Goal: Task Accomplishment & Management: Use online tool/utility

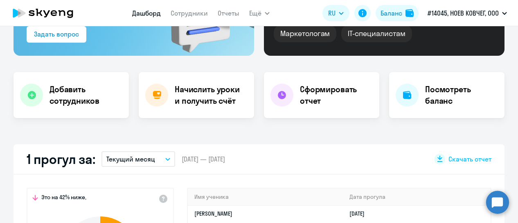
select select "30"
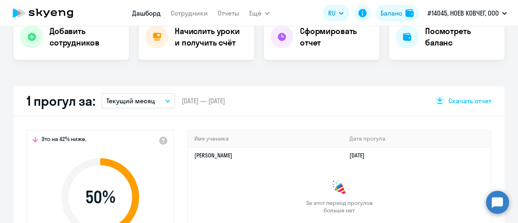
scroll to position [123, 0]
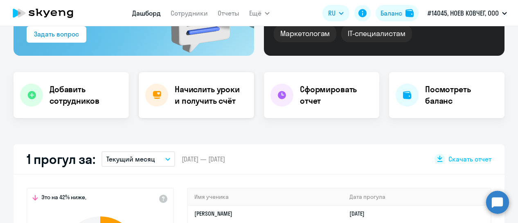
click at [194, 97] on h4 "Начислить уроки и получить счёт" at bounding box center [210, 95] width 71 height 23
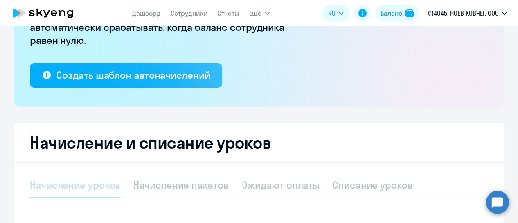
select select "10"
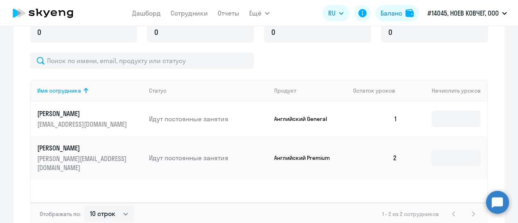
scroll to position [327, 0]
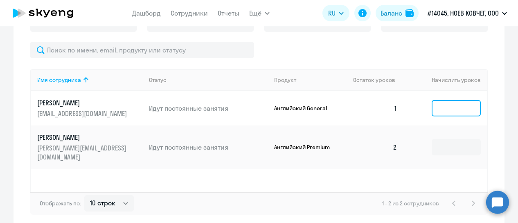
click at [446, 104] on input at bounding box center [456, 108] width 49 height 16
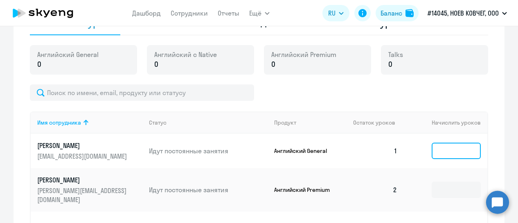
scroll to position [205, 0]
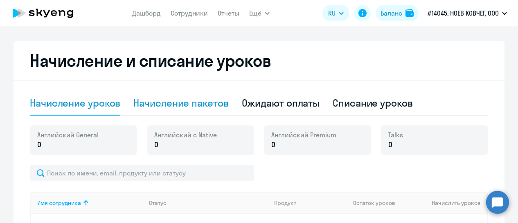
click at [172, 101] on div "Начисление пакетов" at bounding box center [180, 102] width 95 height 13
select select "10"
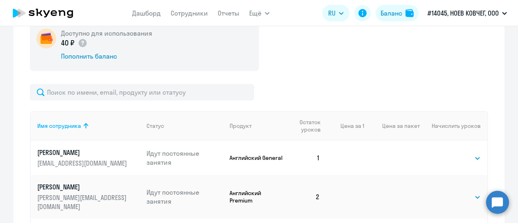
scroll to position [327, 0]
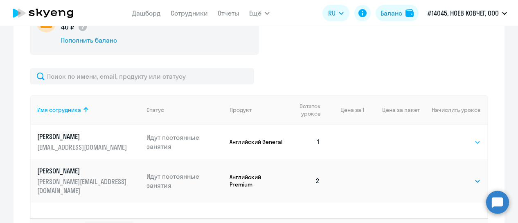
click at [464, 138] on select "Выбрать 4 8 16 32 64 96 128" at bounding box center [464, 142] width 34 height 10
select select "16"
click at [447, 137] on select "Выбрать 4 8 16 32 64 96 128" at bounding box center [464, 142] width 34 height 10
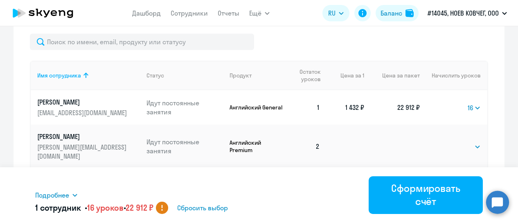
scroll to position [391, 0]
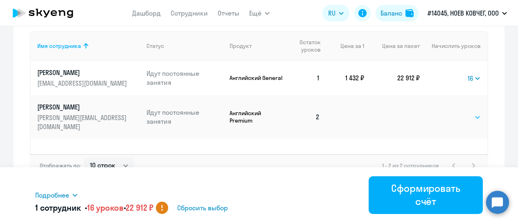
click at [469, 115] on select "Выбрать 4 8 16 32 64 96 128" at bounding box center [464, 117] width 34 height 10
select select "16"
click at [447, 112] on select "Выбрать 4 8 16 32 64 96 128" at bounding box center [464, 117] width 34 height 10
click at [475, 79] on select "Выбрать 4 8 16 32 64 96 128" at bounding box center [474, 78] width 13 height 10
click at [468, 73] on select "Выбрать 4 8 16 32 64 96 128" at bounding box center [474, 78] width 13 height 10
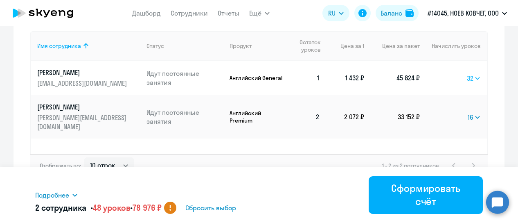
click at [474, 76] on select "Выбрать 4 8 16 32 64 96 128" at bounding box center [474, 78] width 14 height 10
select select "16"
click at [467, 73] on select "Выбрать 4 8 16 32 64 96 128" at bounding box center [474, 78] width 14 height 10
click at [472, 112] on select "Выбрать 4 8 16 32 64 96 128" at bounding box center [474, 117] width 13 height 10
click at [468, 112] on select "Выбрать 4 8 16 32 64 96 128" at bounding box center [474, 117] width 13 height 10
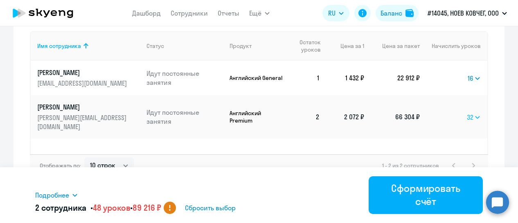
click at [469, 113] on select "Выбрать 4 8 16 32 64 96 128" at bounding box center [474, 117] width 14 height 10
select select "16"
click at [467, 112] on select "Выбрать 4 8 16 32 64 96 128" at bounding box center [474, 117] width 14 height 10
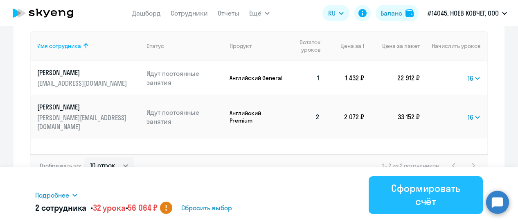
click at [433, 208] on button "Сформировать счёт" at bounding box center [426, 195] width 114 height 38
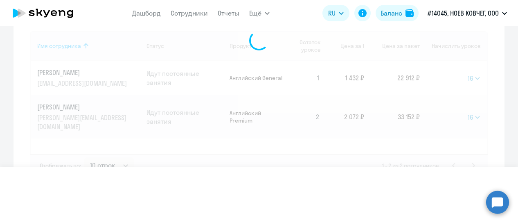
select select
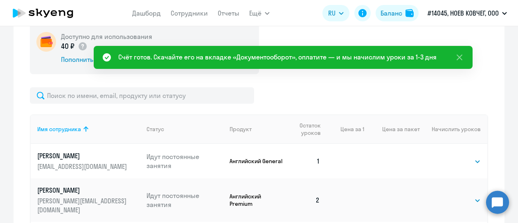
scroll to position [309, 0]
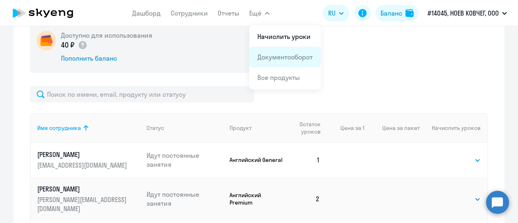
click at [282, 58] on link "Документооборот" at bounding box center [284, 57] width 55 height 8
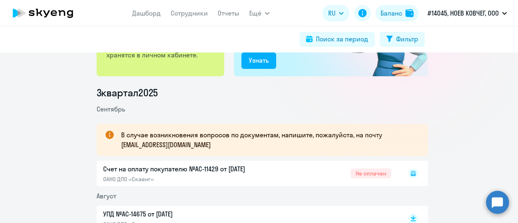
scroll to position [123, 0]
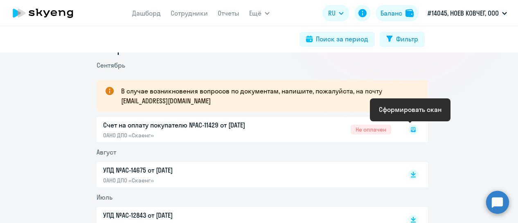
click at [411, 129] on icon at bounding box center [413, 129] width 5 height 5
click at [409, 128] on rect at bounding box center [414, 129] width 10 height 10
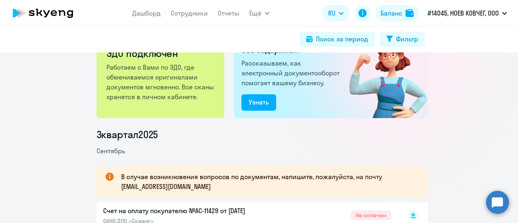
scroll to position [123, 0]
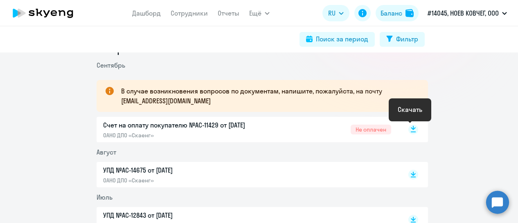
click at [409, 124] on rect at bounding box center [414, 129] width 10 height 10
